Goal: Information Seeking & Learning: Compare options

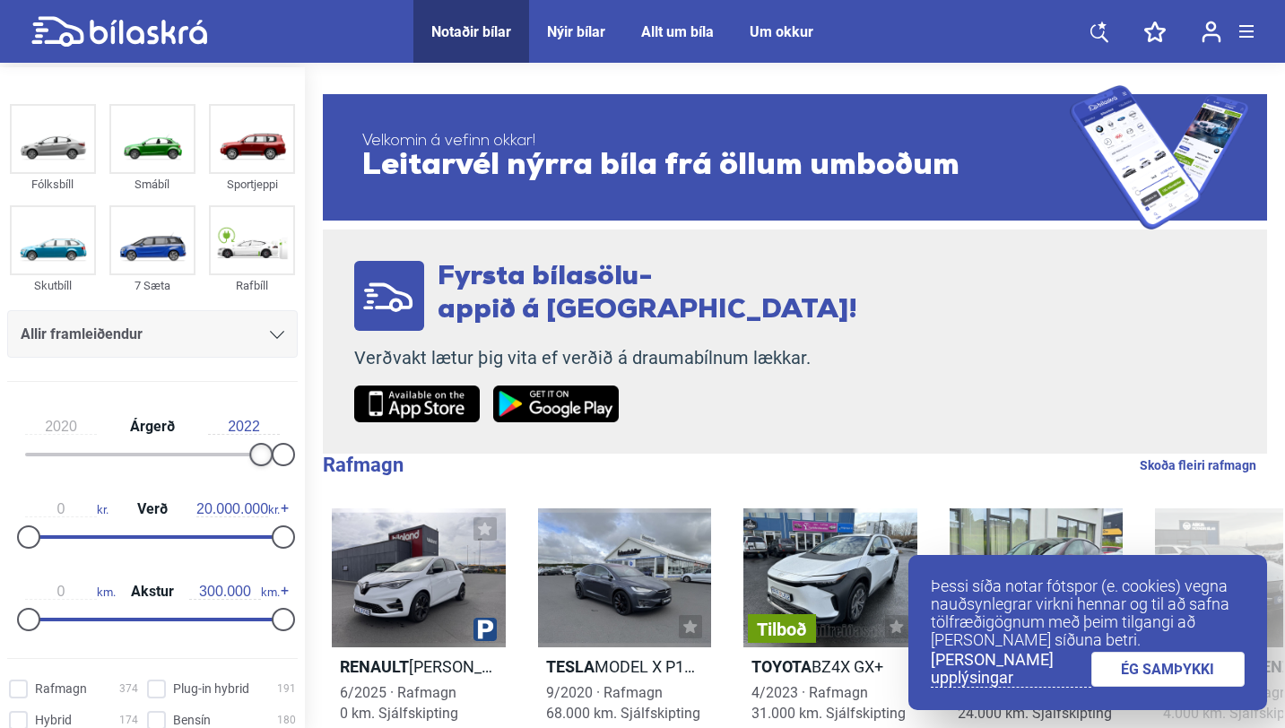
type input "2021"
drag, startPoint x: 32, startPoint y: 455, endPoint x: 277, endPoint y: 455, distance: 244.8
click at [277, 455] on div at bounding box center [272, 454] width 23 height 23
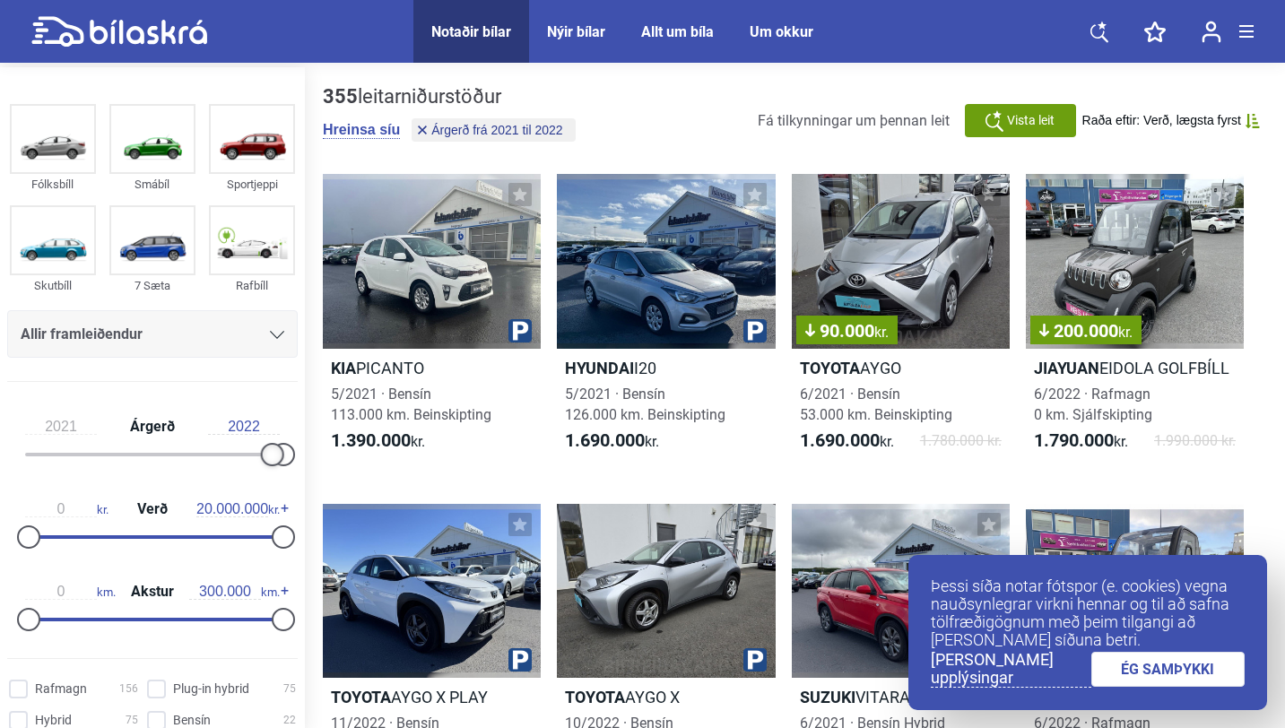
drag, startPoint x: 271, startPoint y: 454, endPoint x: 306, endPoint y: 454, distance: 35.0
click at [238, 340] on div "Allir framleiðendur" at bounding box center [153, 334] width 264 height 25
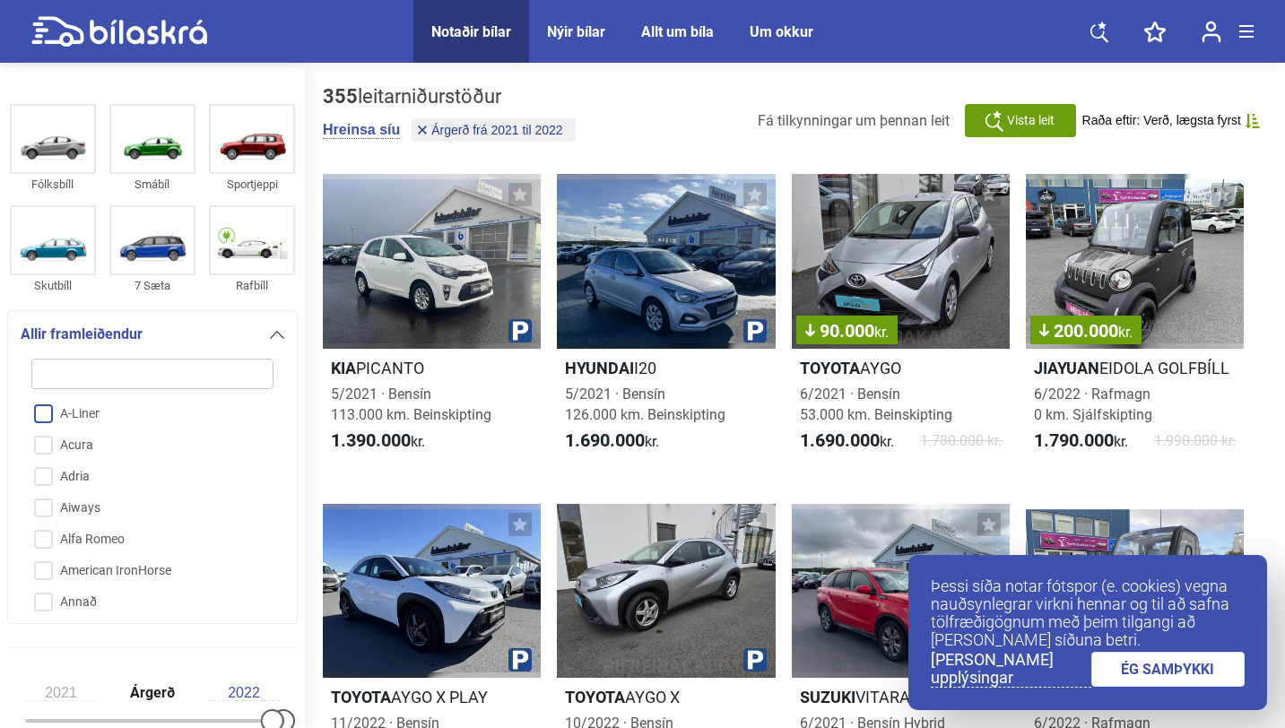
type input "t"
checkbox input "false"
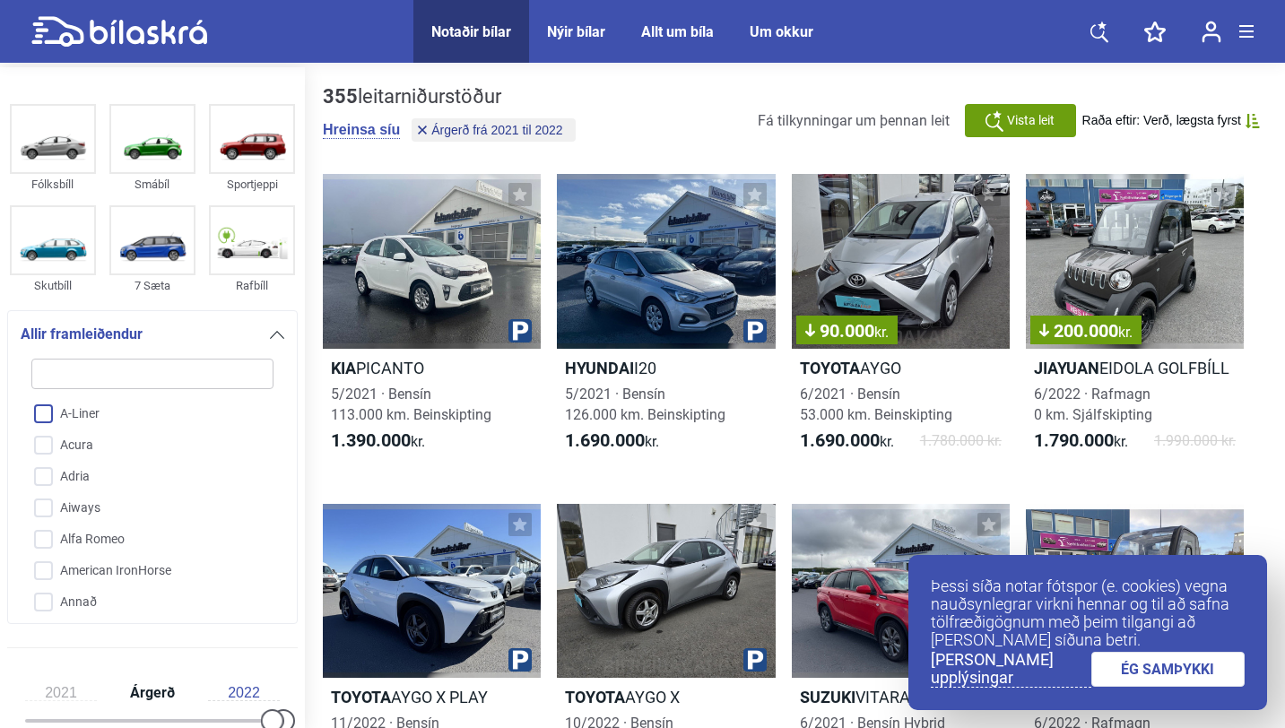
checkbox input "false"
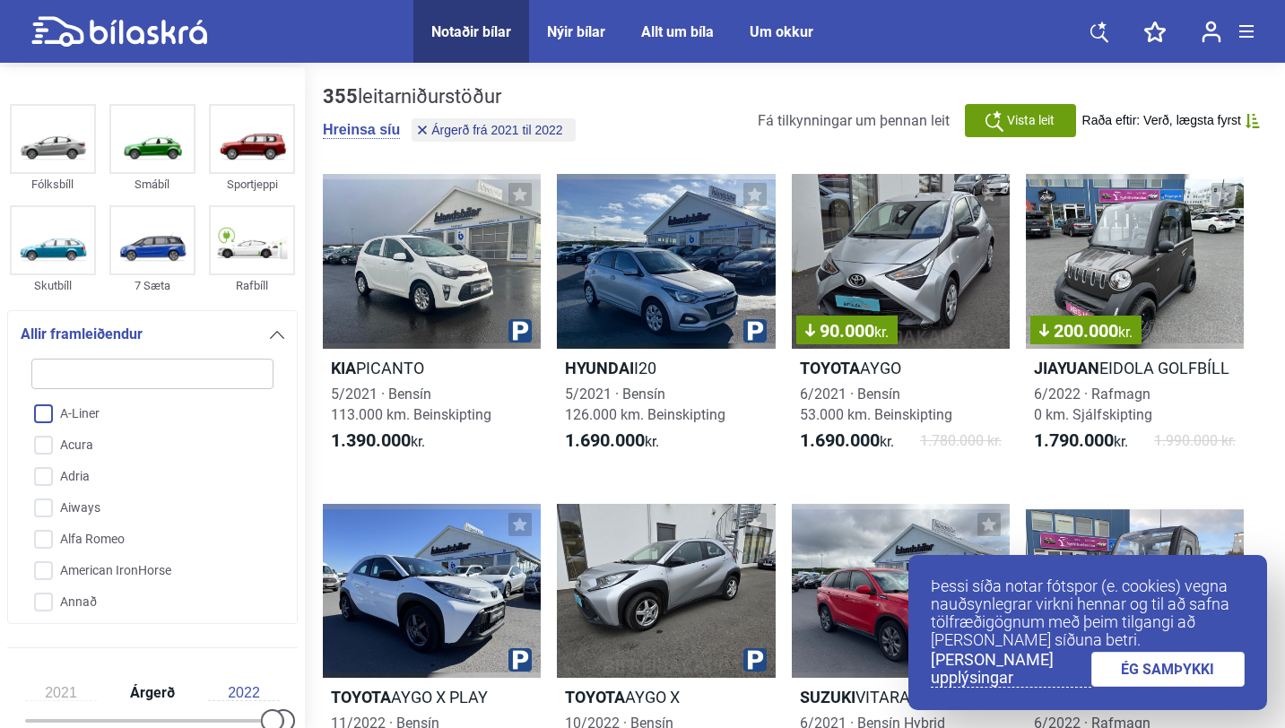
checkbox input "false"
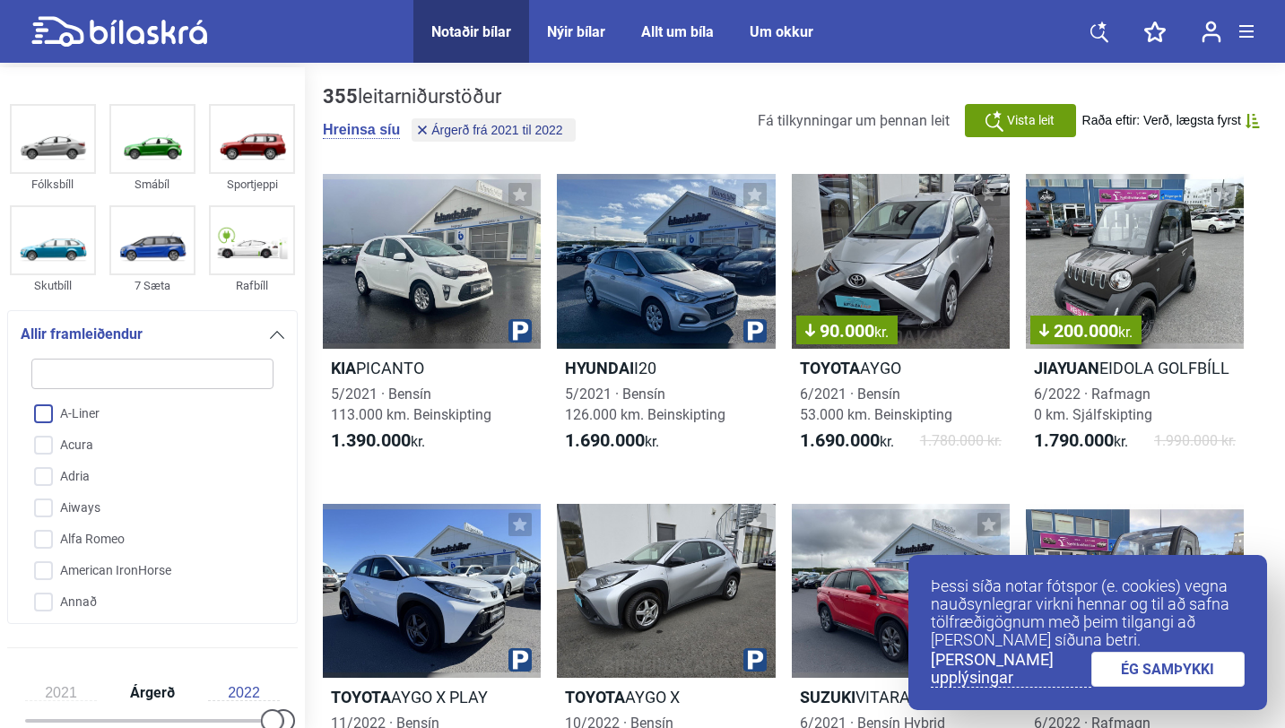
checkbox input "false"
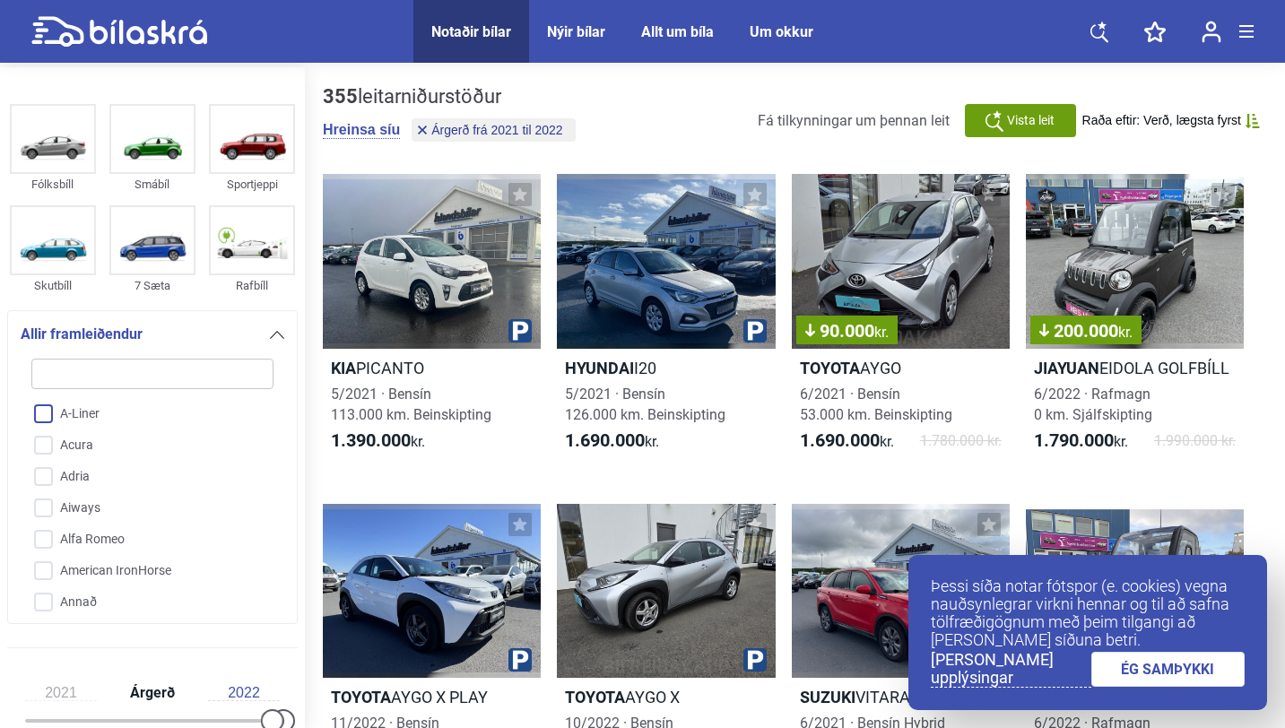
checkbox input "false"
type input "te"
checkbox input "false"
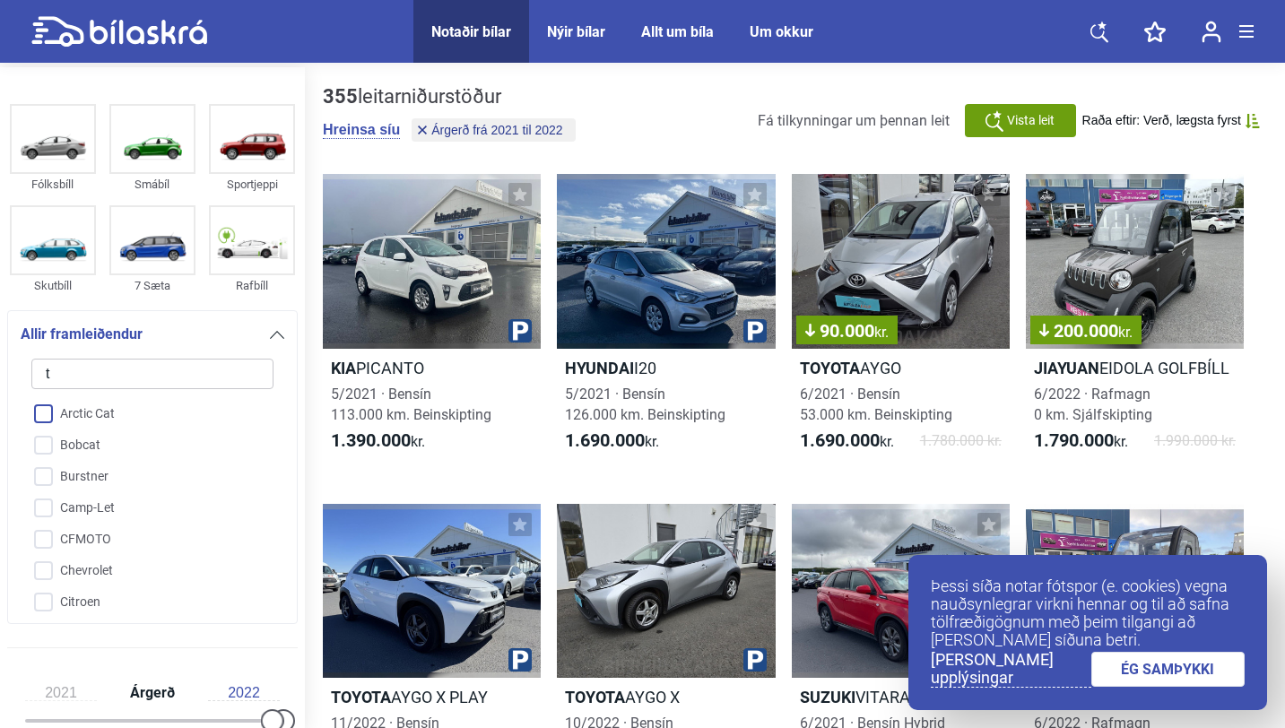
checkbox input "false"
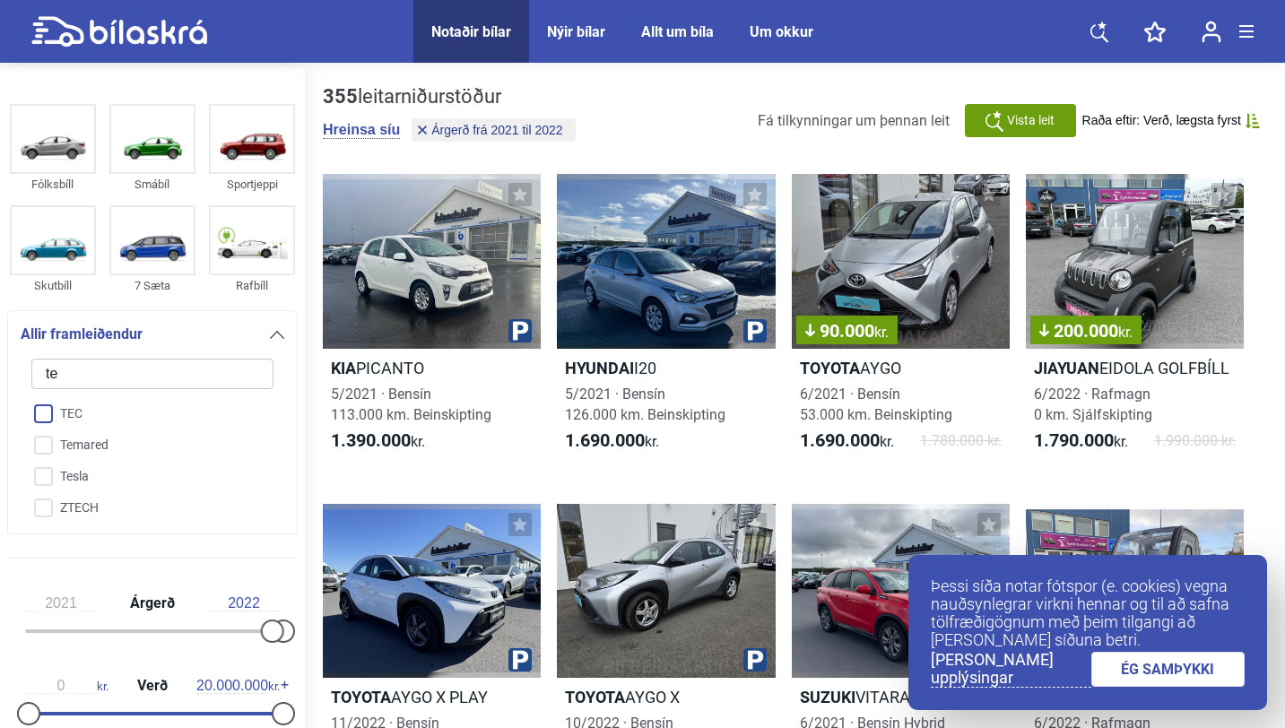
type input "tes"
checkbox input "false"
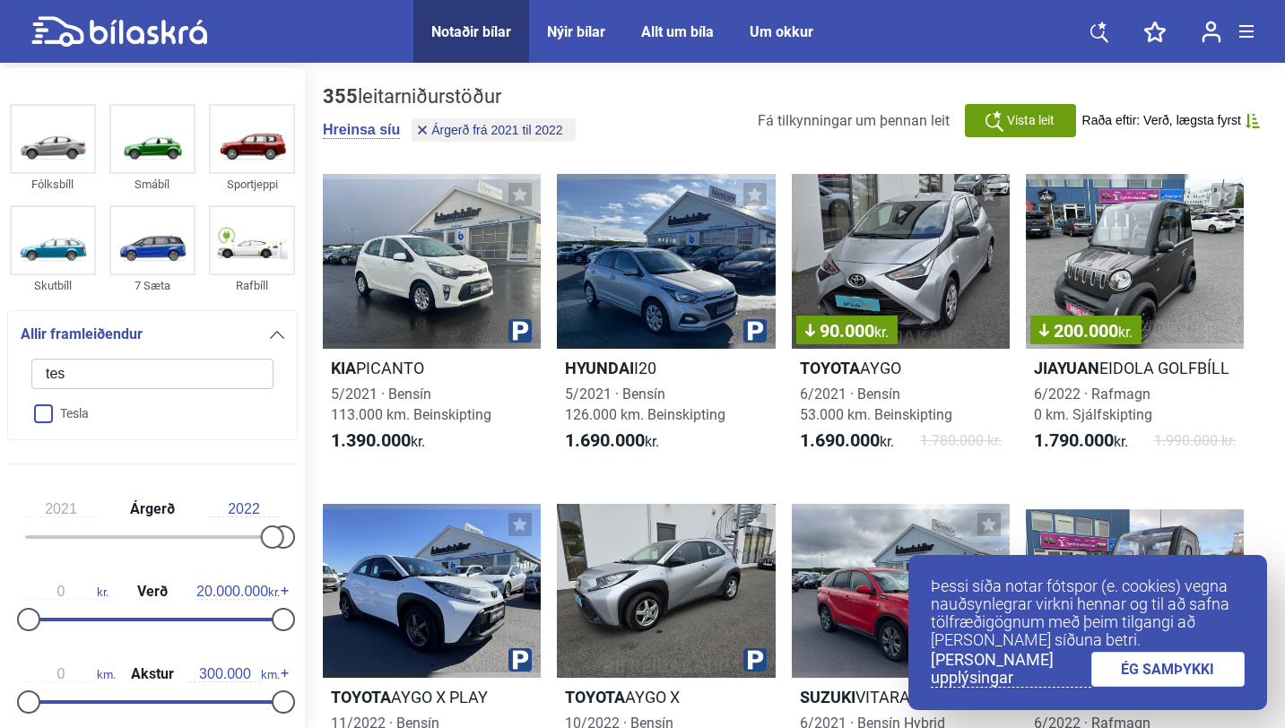
type input "tes"
click at [50, 410] on input "Tesla" at bounding box center [141, 414] width 244 height 31
checkbox input "true"
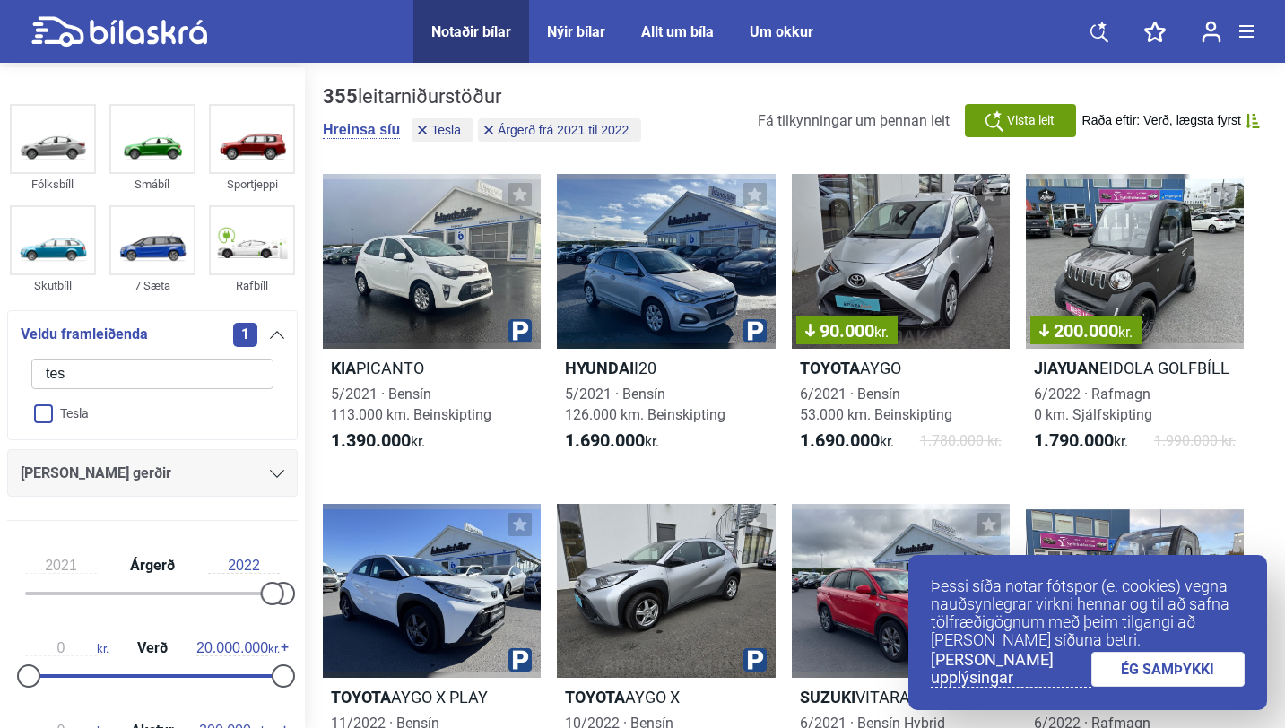
checkbox input "false"
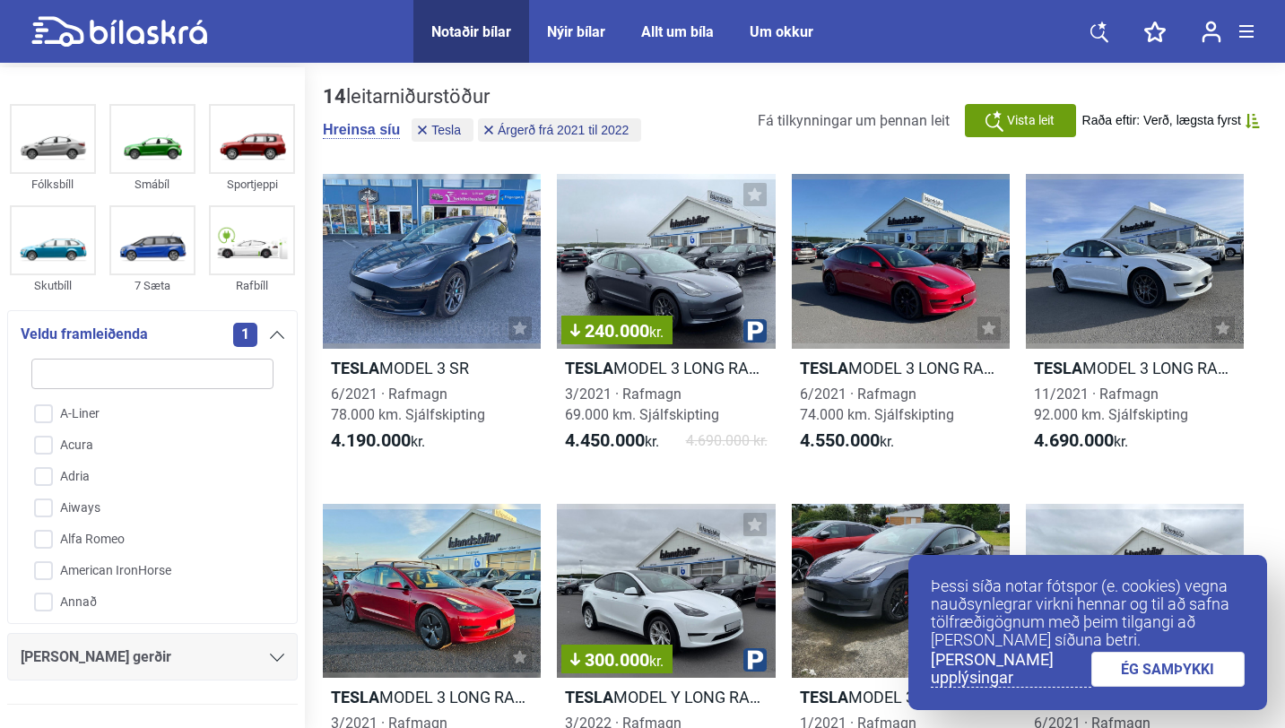
click at [1125, 662] on link "ÉG SAMÞYKKI" at bounding box center [1168, 669] width 154 height 35
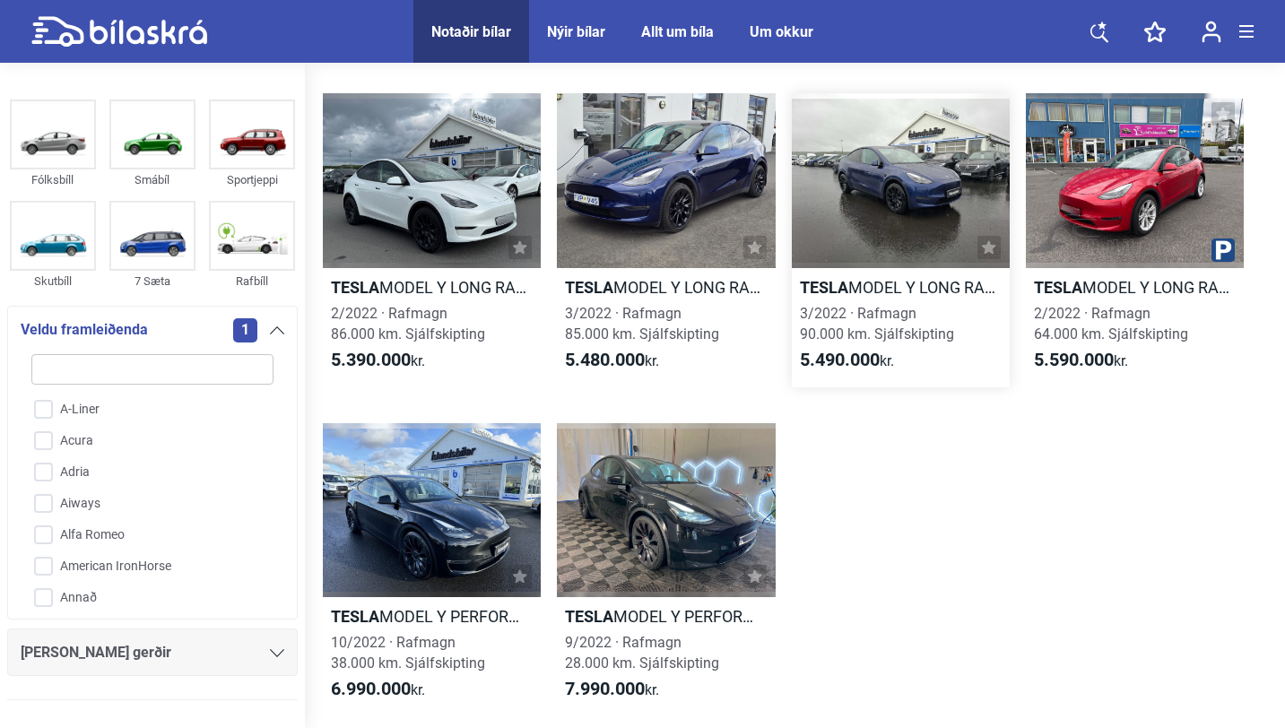
scroll to position [787, 0]
